Goal: Transaction & Acquisition: Download file/media

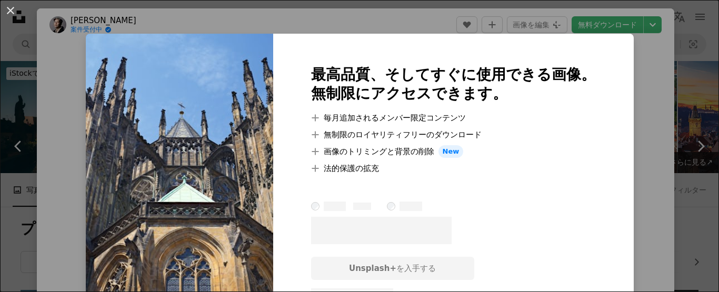
scroll to position [632, 0]
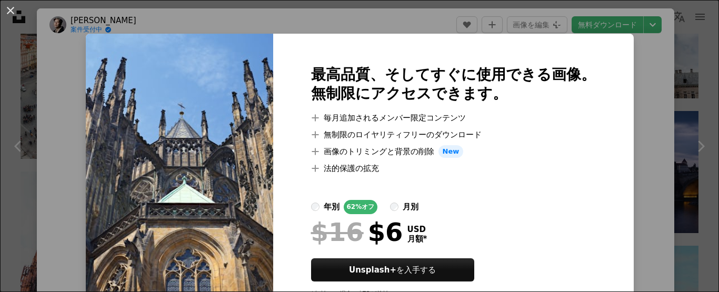
click at [596, 161] on div "最高品質、そしてすぐに使用できる画像。 無制限にアクセスできます。 A plus sign 毎月追加されるメンバー限定コンテンツ A plus sign 無制…" at bounding box center [453, 186] width 361 height 305
drag, startPoint x: 609, startPoint y: 97, endPoint x: 602, endPoint y: 99, distance: 7.8
click at [610, 97] on div "An X shape 最高品質、そしてすぐに使用できる画像。 無制限にアクセスできます。 A plus sign 毎月追加されるメンバー限定コンテンツ A p…" at bounding box center [359, 146] width 719 height 292
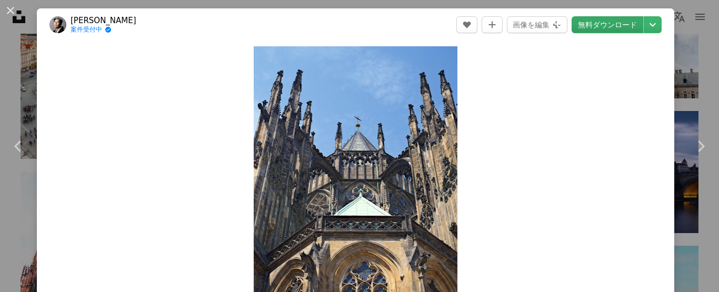
click at [621, 19] on link "無料ダウンロード" at bounding box center [608, 24] width 72 height 17
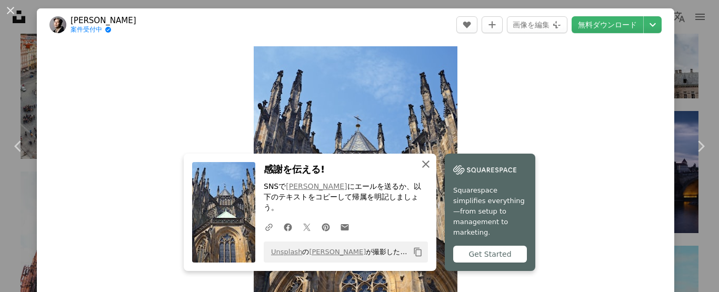
click at [425, 171] on icon "An X shape" at bounding box center [425, 164] width 13 height 13
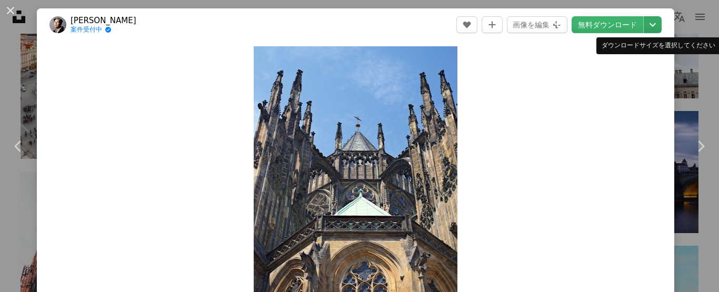
click at [648, 28] on icon "Chevron down" at bounding box center [652, 24] width 17 height 13
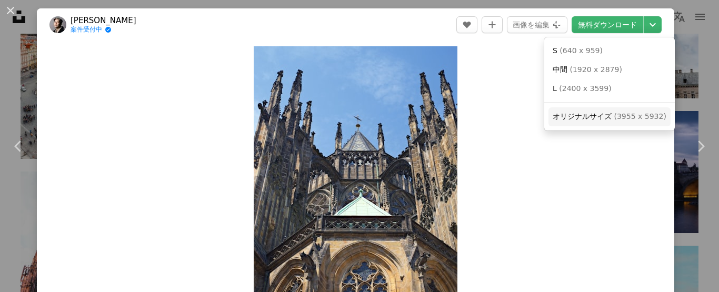
click at [587, 113] on span "オリジナルサイズ" at bounding box center [582, 116] width 59 height 8
